Goal: Transaction & Acquisition: Purchase product/service

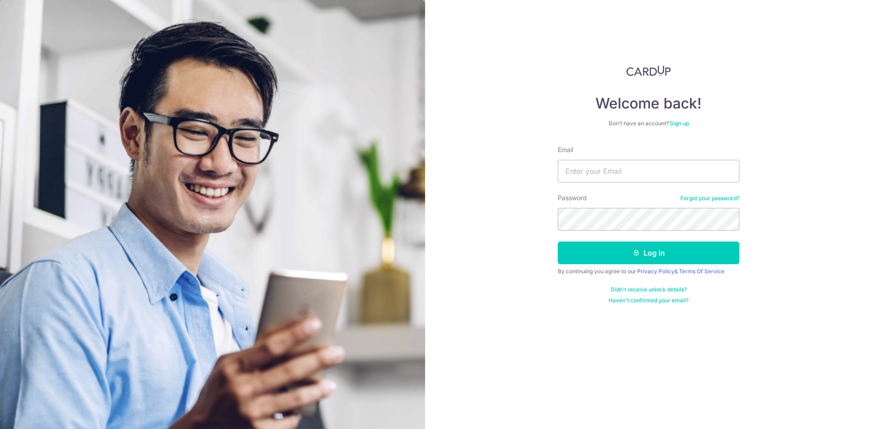
type input "lainefoo@hotmail.com"
click at [557, 242] on button "Log in" at bounding box center [648, 253] width 182 height 23
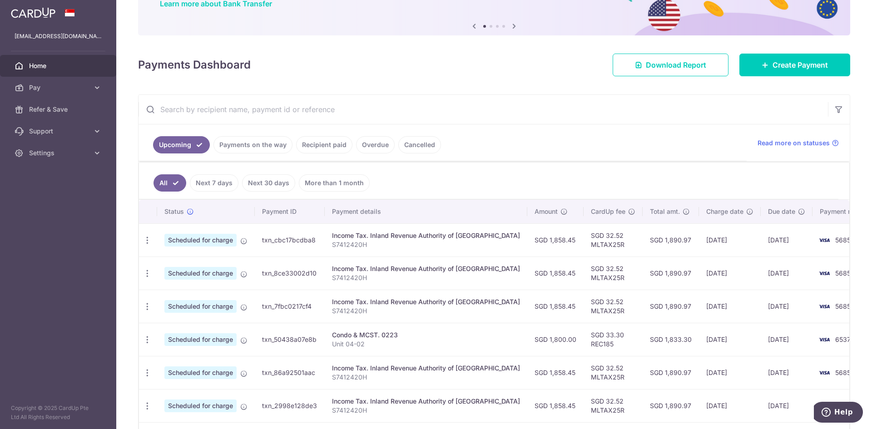
scroll to position [91, 0]
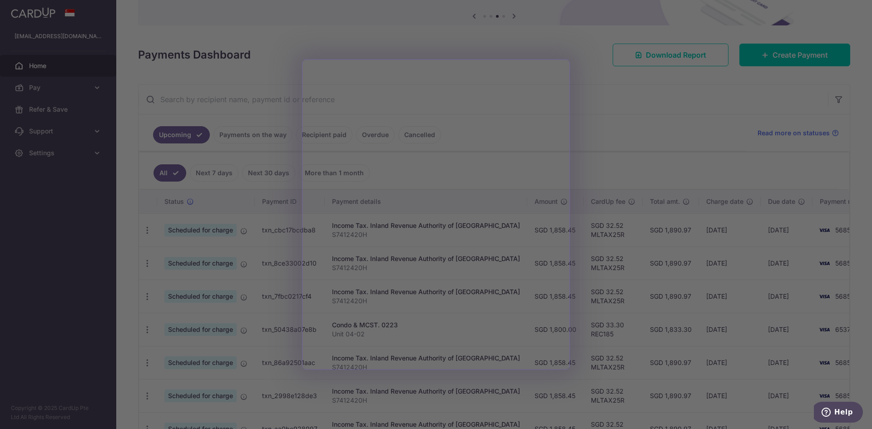
click at [667, 138] on div at bounding box center [440, 216] width 880 height 433
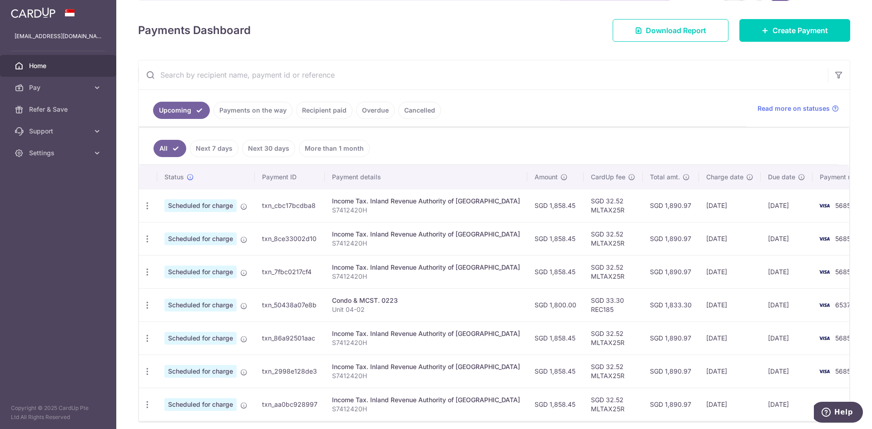
scroll to position [136, 0]
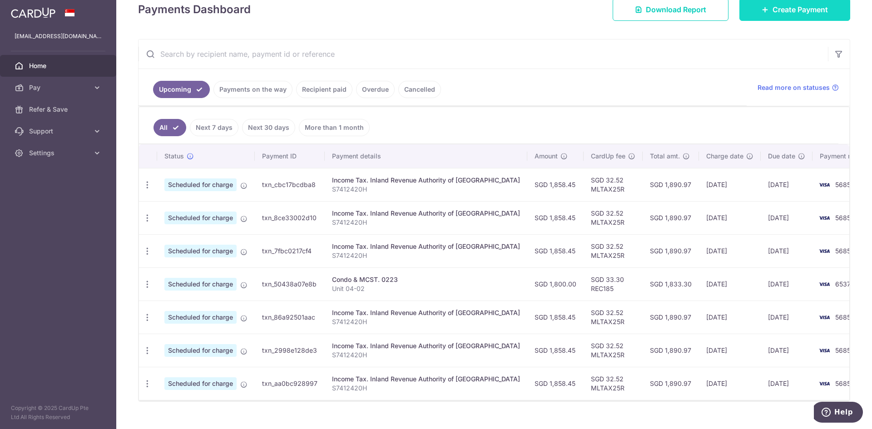
click at [792, 10] on span "Create Payment" at bounding box center [799, 9] width 55 height 11
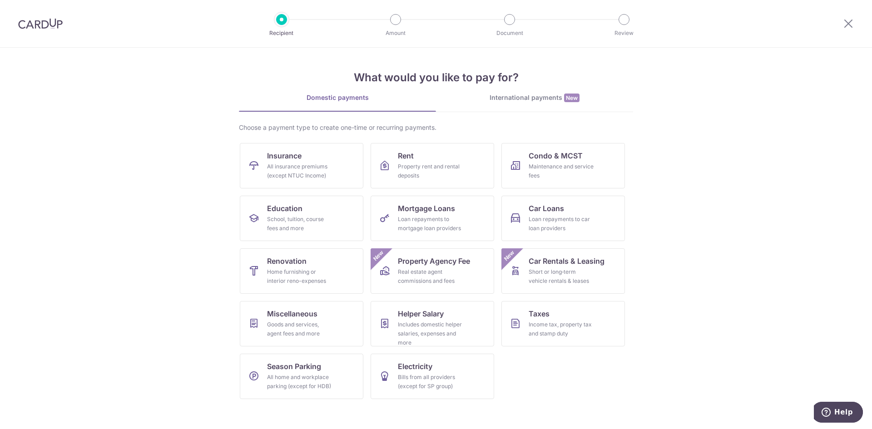
click at [505, 93] on div "What would you like to pay for? Domestic payments International payments New Ch…" at bounding box center [436, 227] width 394 height 359
click at [508, 95] on div "International payments New" at bounding box center [534, 98] width 197 height 10
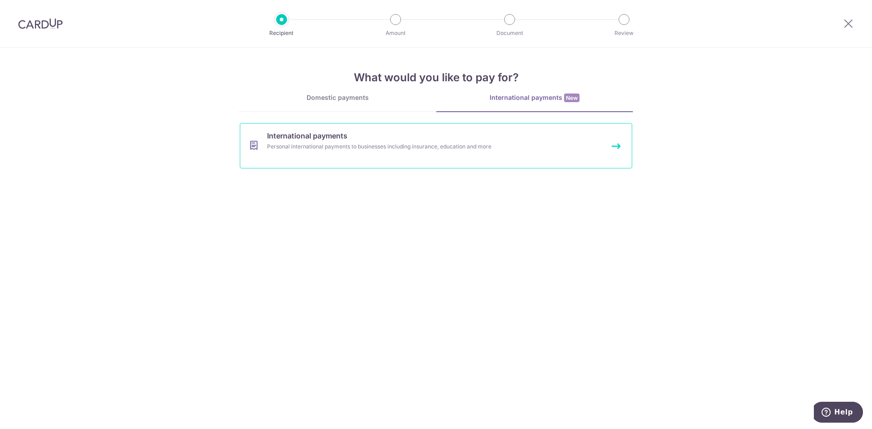
click at [294, 144] on div "Personal international payments to businesses including insurance, education an…" at bounding box center [424, 146] width 314 height 9
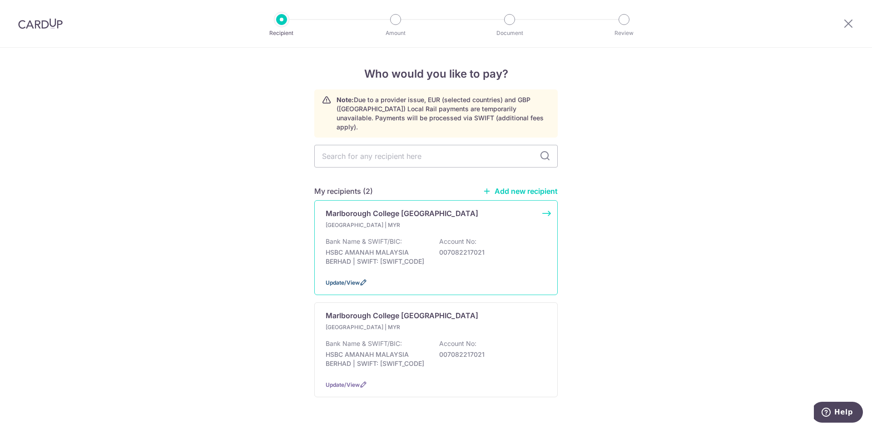
click at [354, 279] on span "Update/View" at bounding box center [342, 282] width 34 height 7
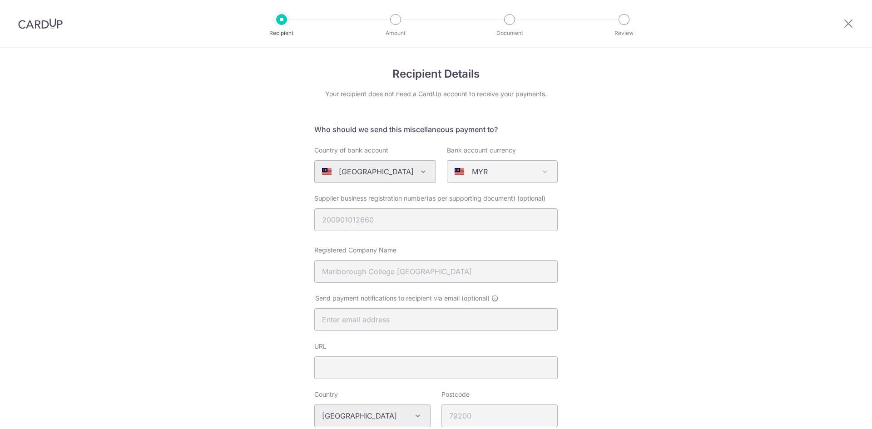
select select "6813"
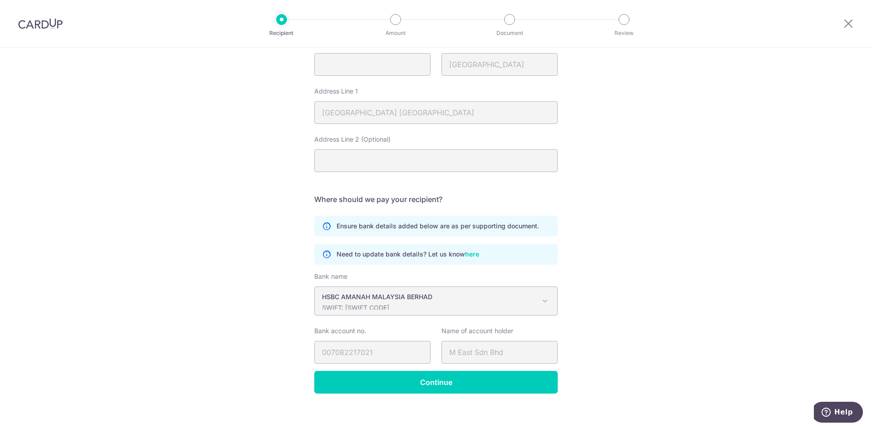
scroll to position [407, 0]
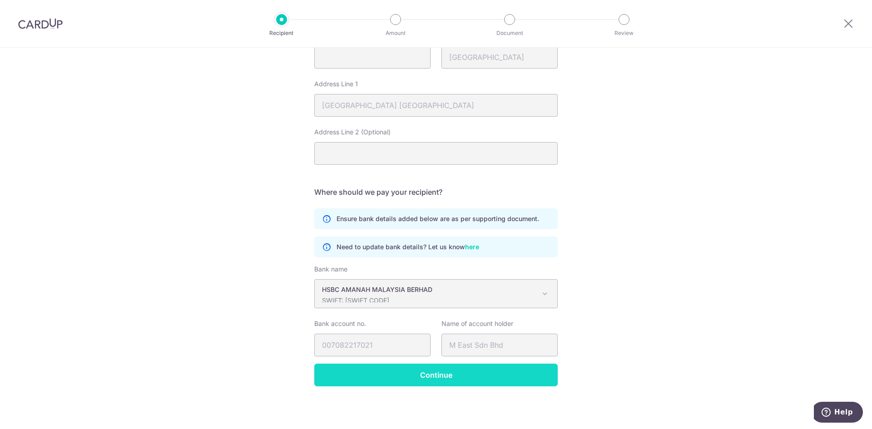
click at [513, 380] on input "Continue" at bounding box center [435, 375] width 243 height 23
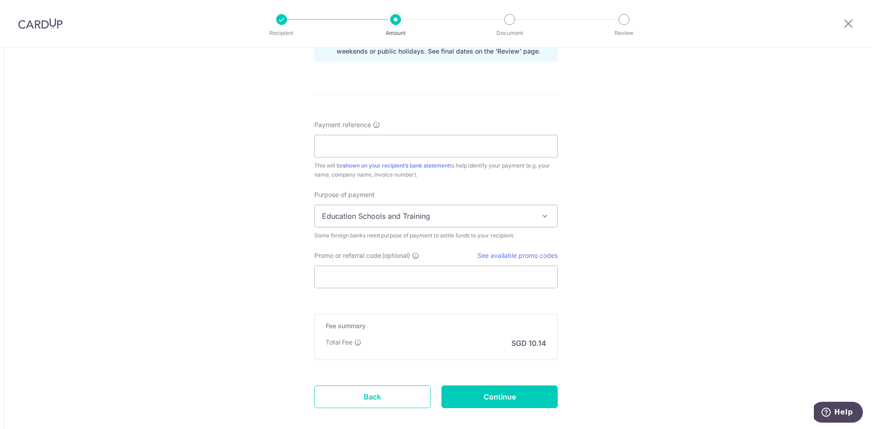
scroll to position [690, 0]
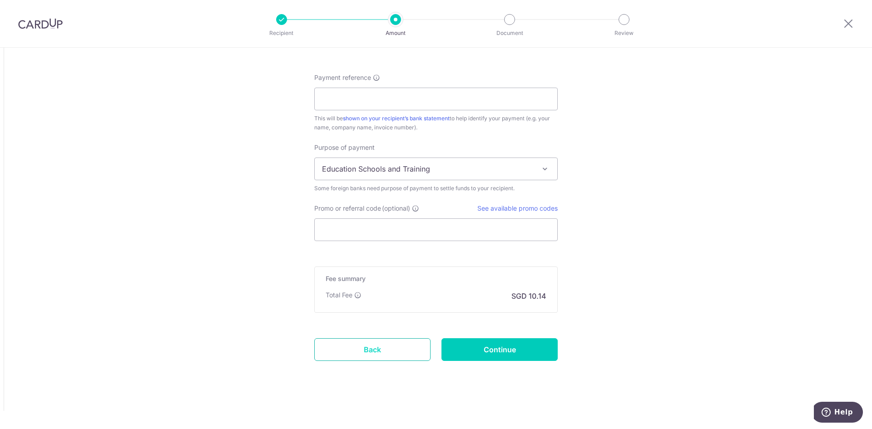
click at [371, 352] on link "Back" at bounding box center [372, 349] width 116 height 23
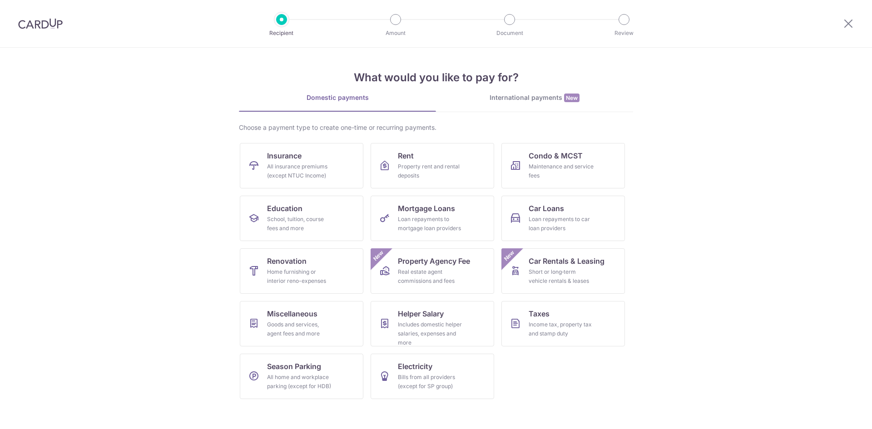
click at [528, 100] on div "International payments New" at bounding box center [534, 98] width 197 height 10
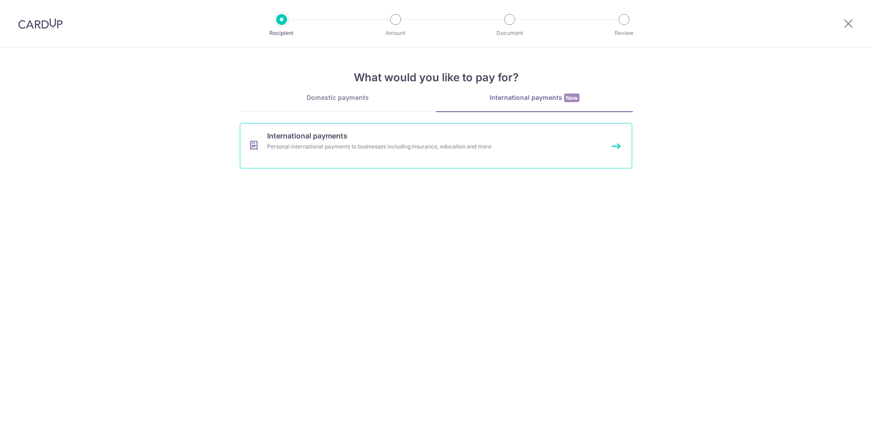
click at [402, 148] on div "Personal international payments to businesses including insurance, education an…" at bounding box center [424, 146] width 314 height 9
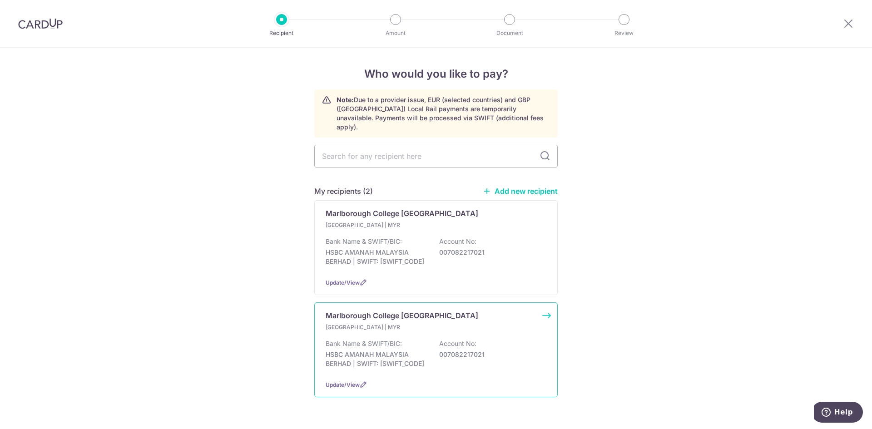
drag, startPoint x: 0, startPoint y: 0, endPoint x: 386, endPoint y: 327, distance: 506.3
click at [386, 327] on div "Malaysia | MYR Bank Name & SWIFT/BIC: HSBC AMANAH MALAYSIA BERHAD | SWIFT: HMAB…" at bounding box center [435, 348] width 221 height 50
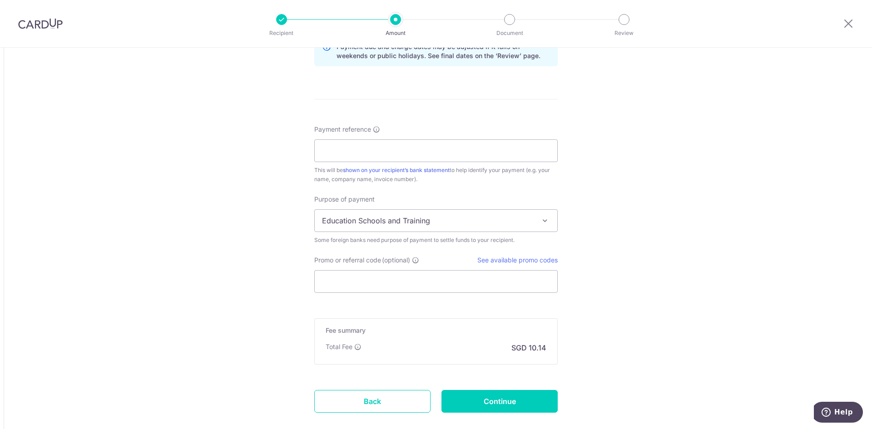
scroll to position [690, 0]
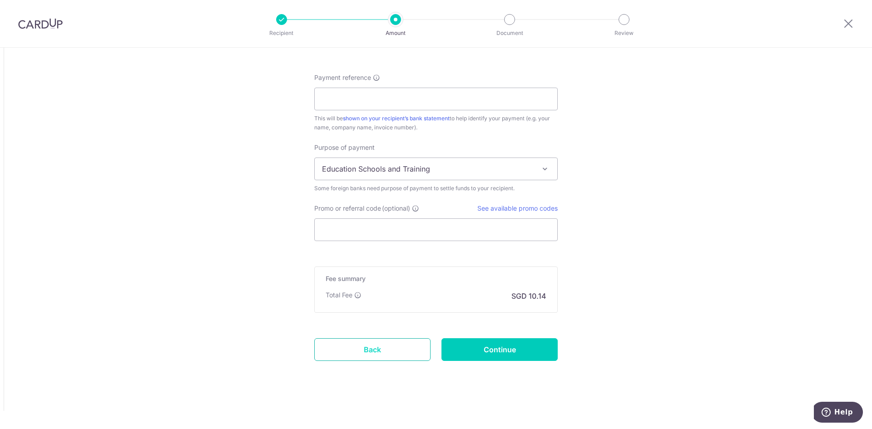
click at [338, 345] on link "Back" at bounding box center [372, 349] width 116 height 23
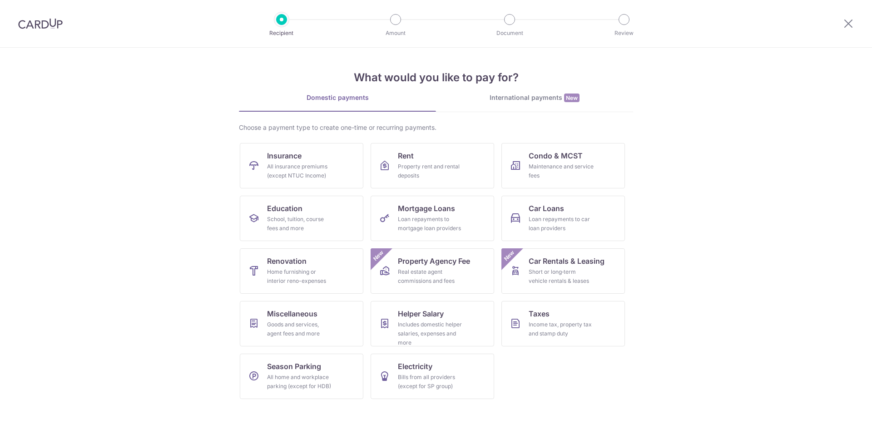
click at [541, 100] on div "International payments New" at bounding box center [534, 98] width 197 height 10
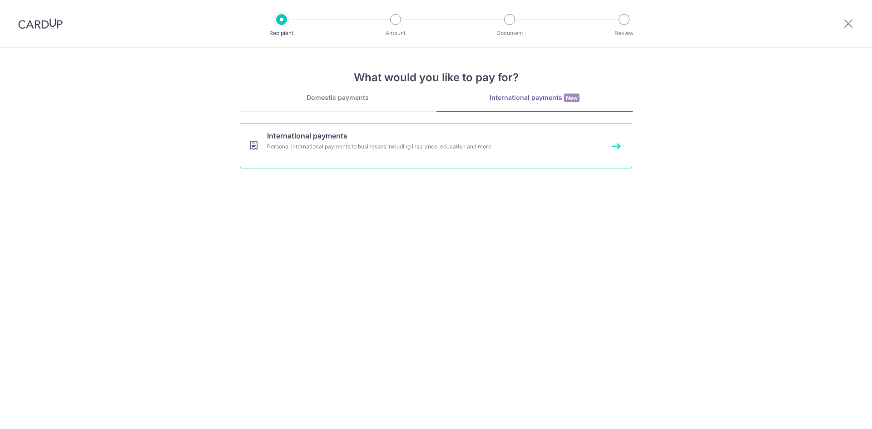
click at [437, 146] on div "Personal international payments to businesses including insurance, education an…" at bounding box center [424, 146] width 314 height 9
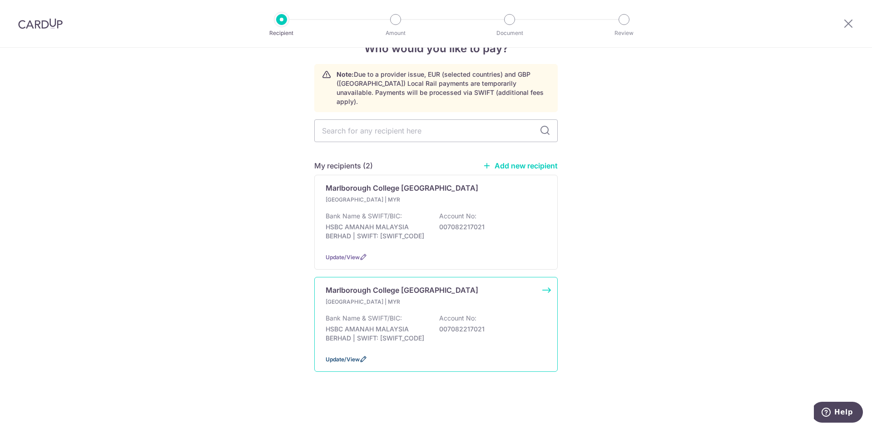
click at [336, 360] on span "Update/View" at bounding box center [342, 359] width 34 height 7
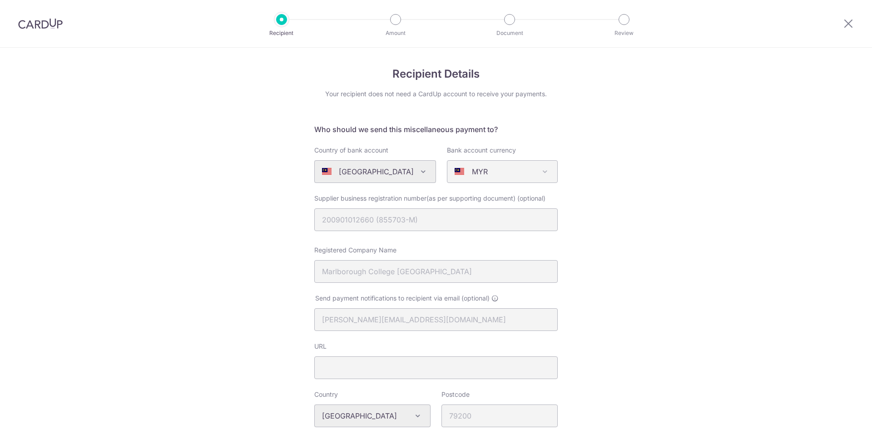
select select "6813"
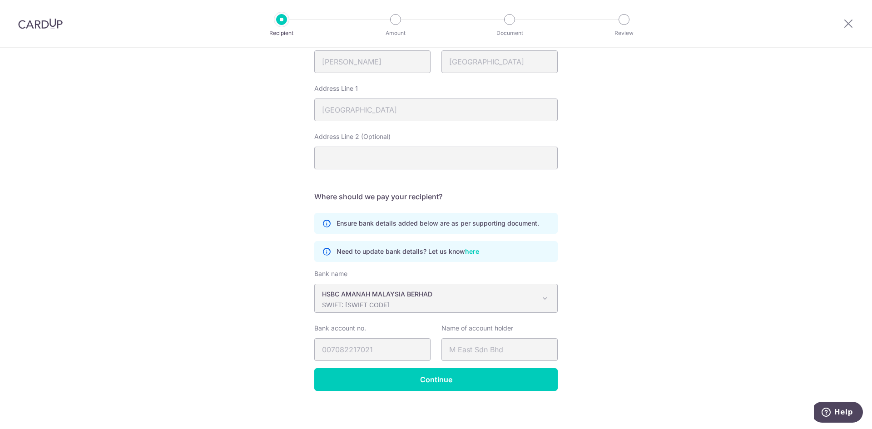
scroll to position [407, 0]
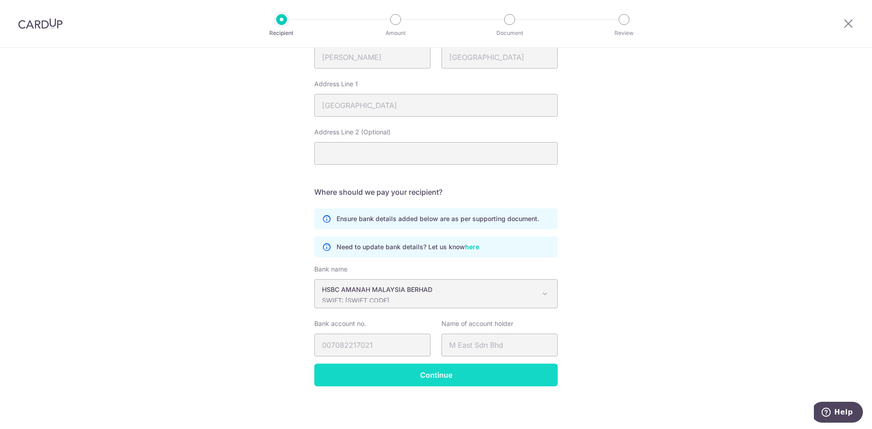
click at [361, 371] on input "Continue" at bounding box center [435, 375] width 243 height 23
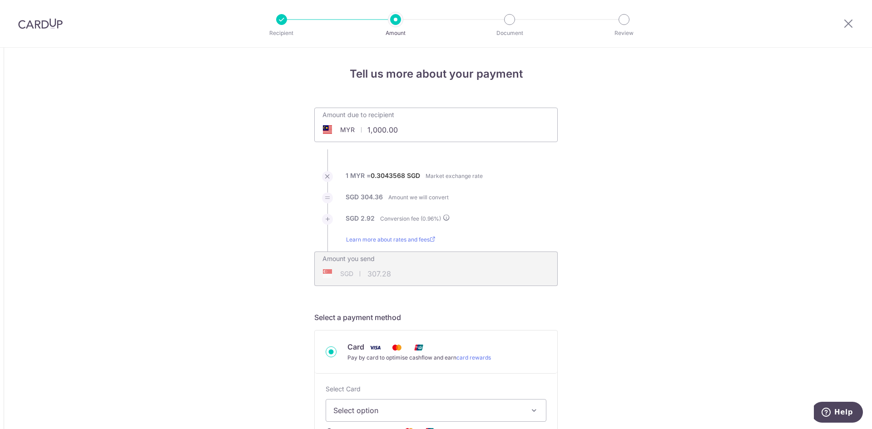
drag, startPoint x: 365, startPoint y: 129, endPoint x: 395, endPoint y: 113, distance: 34.0
click at [365, 129] on input "1,000.00" at bounding box center [385, 129] width 140 height 21
type input "210,336.00"
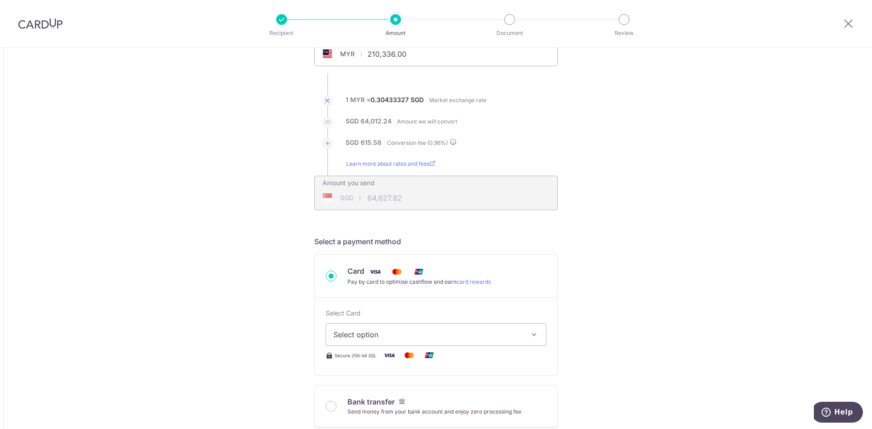
scroll to position [91, 0]
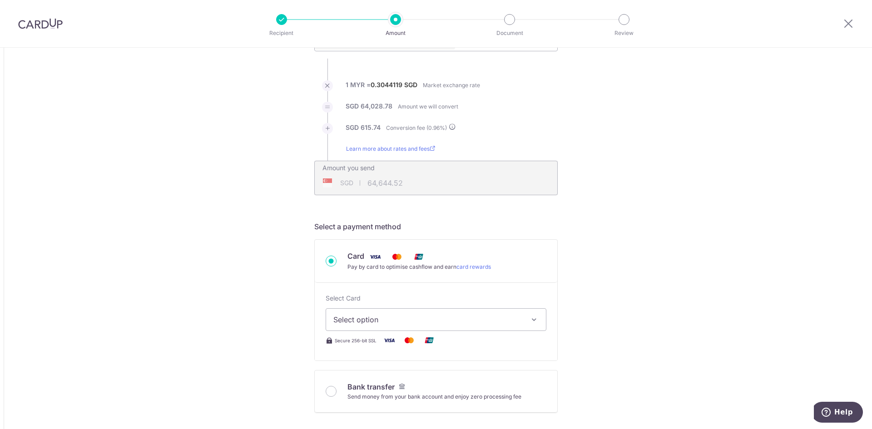
type input "64,644.88"
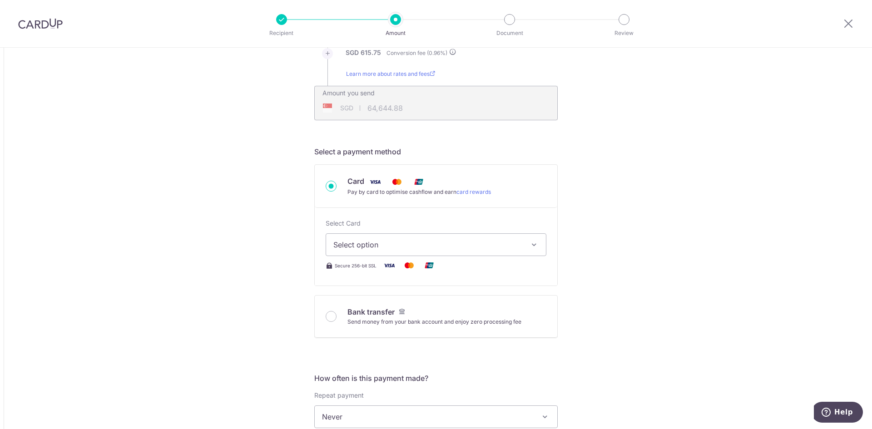
scroll to position [182, 0]
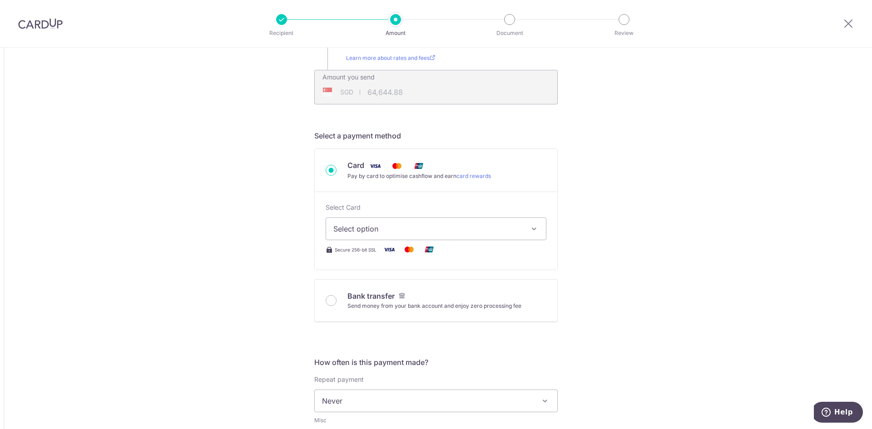
click at [533, 229] on icon "button" at bounding box center [533, 228] width 9 height 9
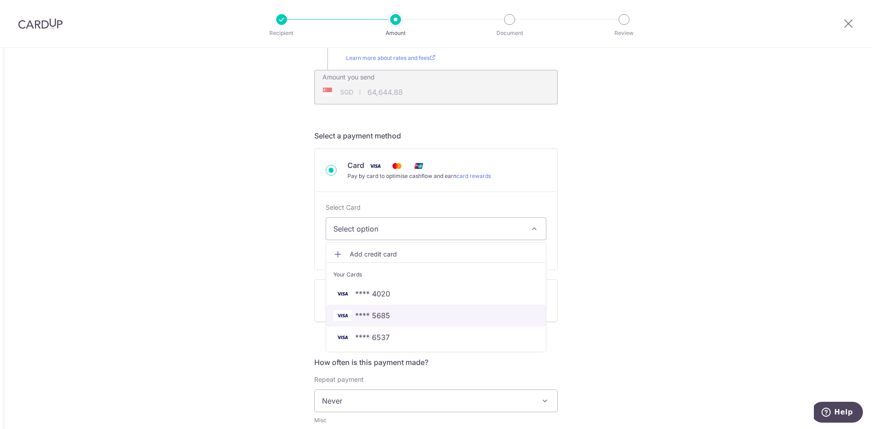
click at [386, 313] on span "**** 5685" at bounding box center [372, 315] width 35 height 11
type input "210,336.00"
type input "64,628.02"
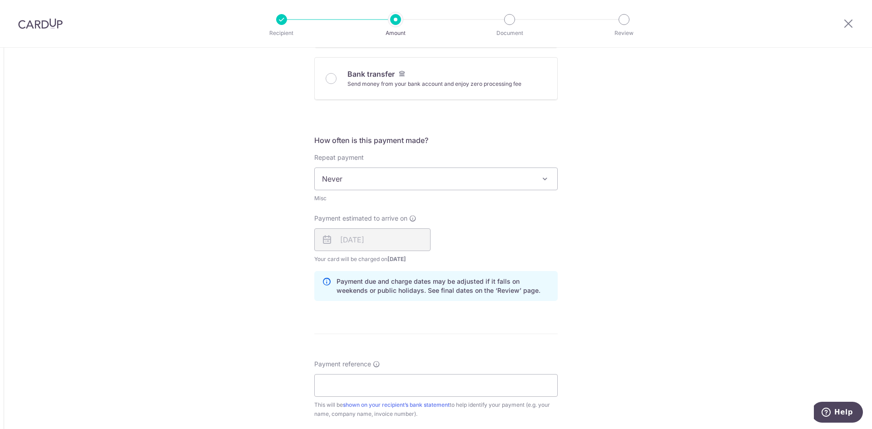
scroll to position [409, 0]
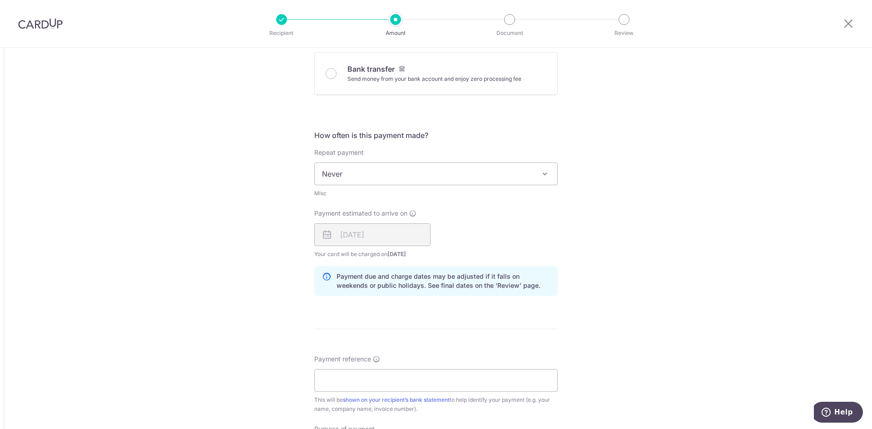
click at [406, 237] on div "19/08/2025" at bounding box center [372, 234] width 116 height 23
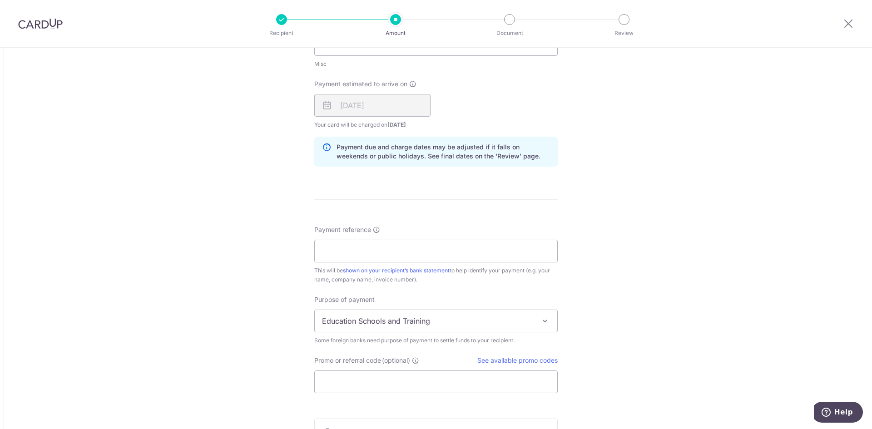
scroll to position [590, 0]
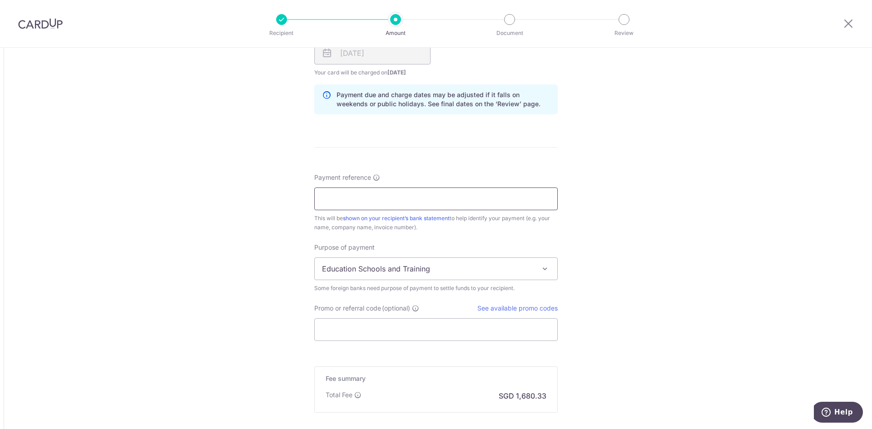
click at [424, 200] on input "Payment reference" at bounding box center [435, 198] width 243 height 23
click at [430, 201] on input "MCM46540 MCM" at bounding box center [435, 198] width 243 height 23
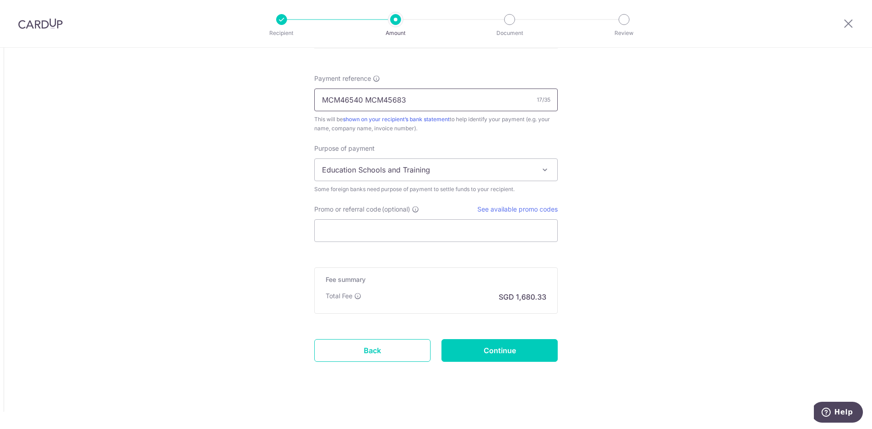
scroll to position [690, 0]
type input "MCM46540 MCM45683"
click at [502, 231] on input "Promo or referral code (optional)" at bounding box center [435, 229] width 243 height 23
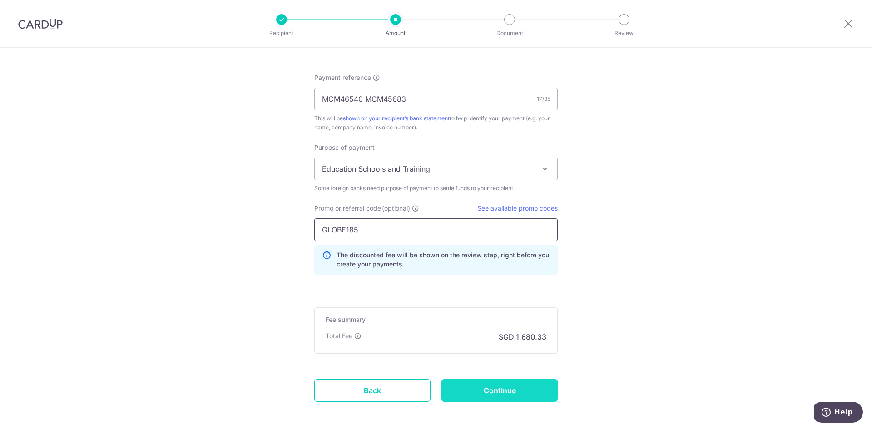
type input "GLOBE185"
click at [469, 391] on input "Continue" at bounding box center [499, 390] width 116 height 23
type input "Create Schedule"
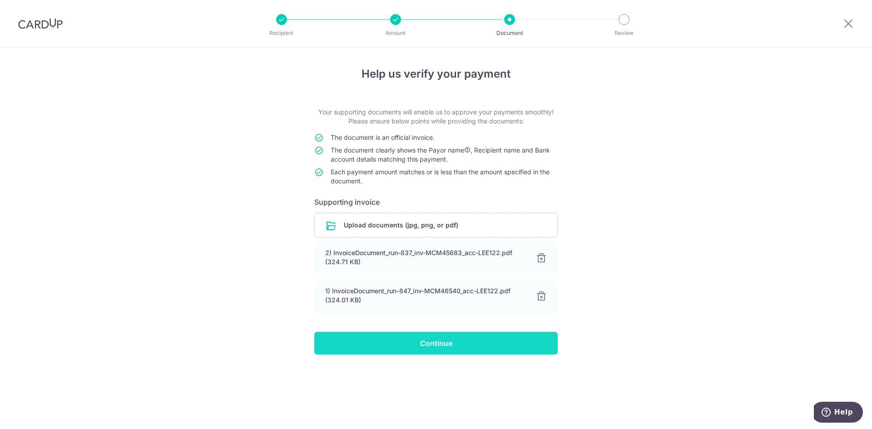
click at [485, 344] on input "Continue" at bounding box center [435, 343] width 243 height 23
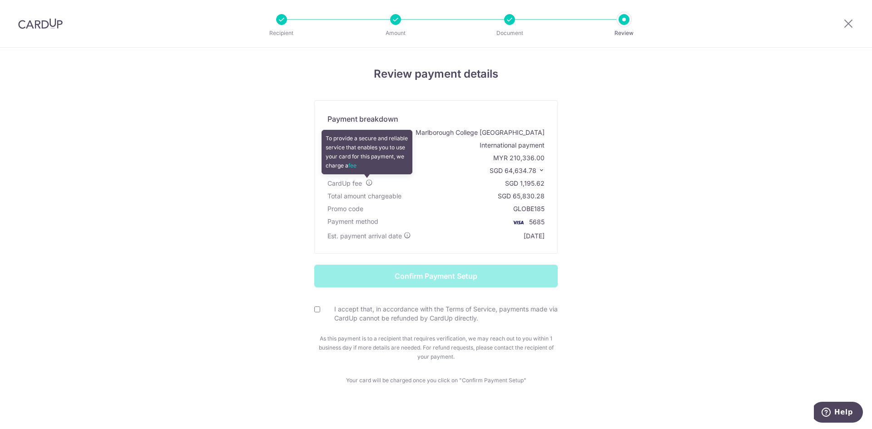
click at [367, 181] on icon at bounding box center [368, 182] width 7 height 7
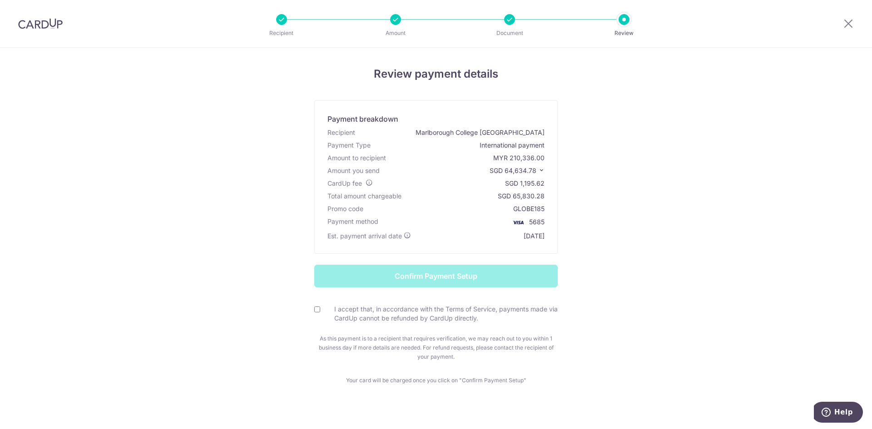
click at [314, 311] on input "I accept that, in accordance with the Terms of Service, payments made via CardU…" at bounding box center [317, 309] width 6 height 6
checkbox input "true"
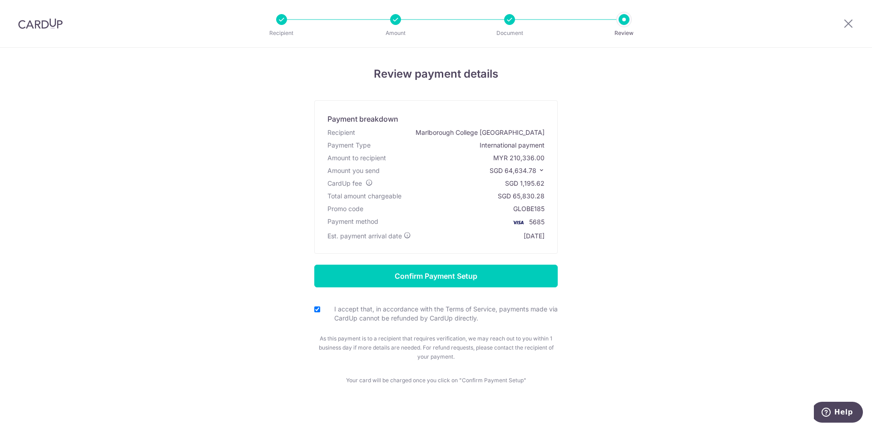
click at [538, 170] on icon at bounding box center [541, 170] width 6 height 6
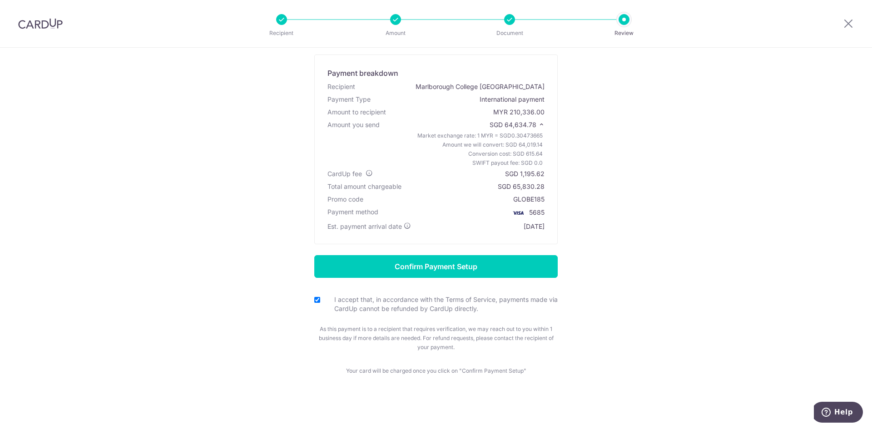
scroll to position [38, 0]
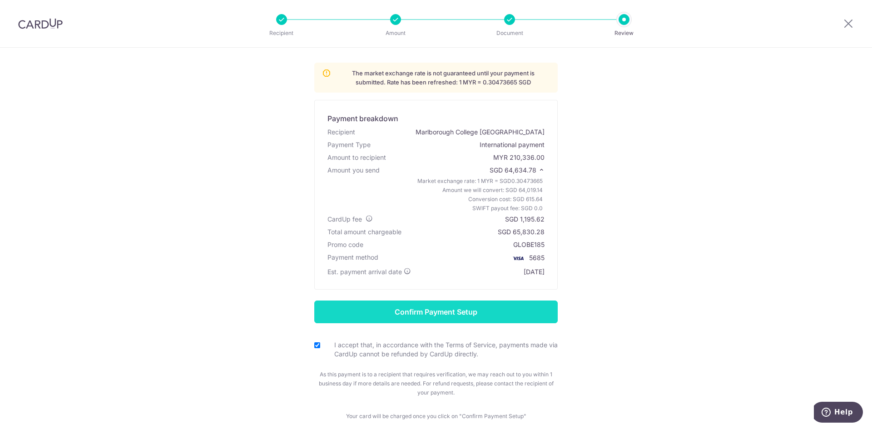
click at [463, 311] on input "Confirm Payment Setup" at bounding box center [435, 312] width 243 height 23
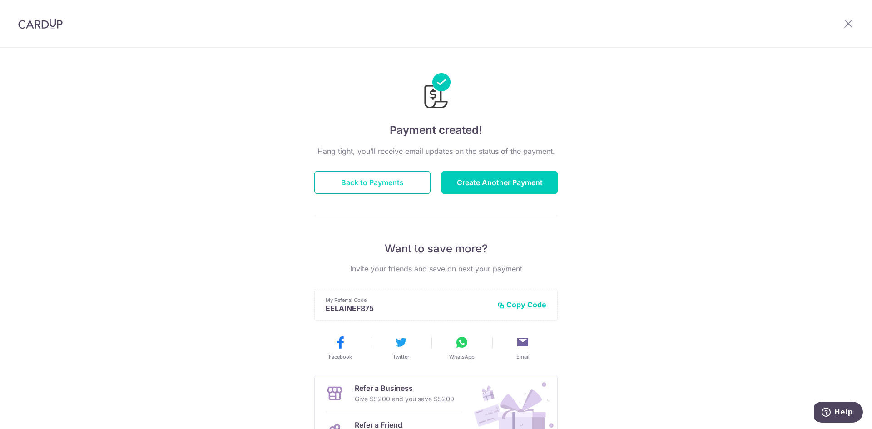
click at [347, 189] on button "Back to Payments" at bounding box center [372, 182] width 116 height 23
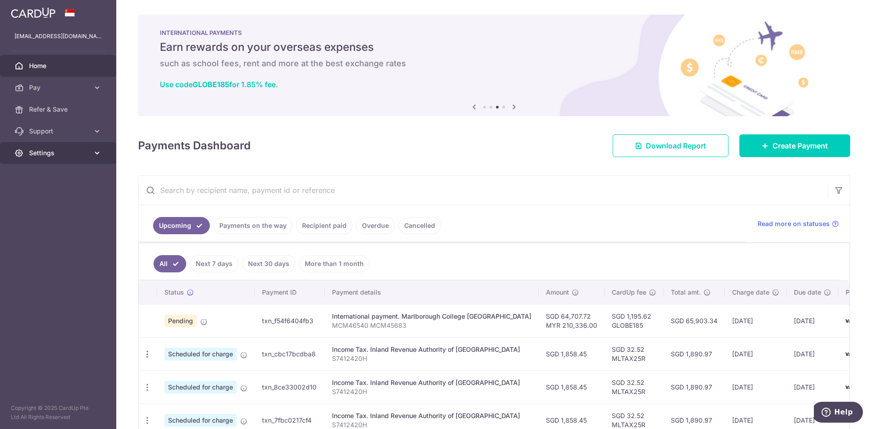
click at [92, 152] on link "Settings" at bounding box center [58, 153] width 116 height 22
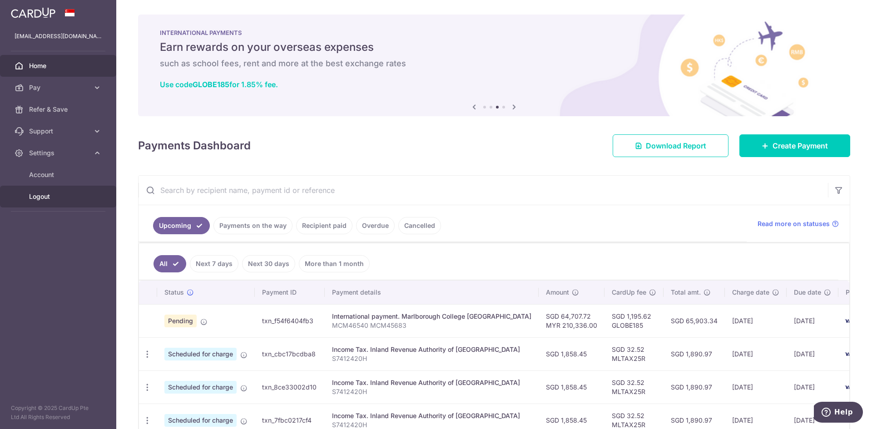
click at [41, 195] on span "Logout" at bounding box center [59, 196] width 60 height 9
